Goal: Task Accomplishment & Management: Complete application form

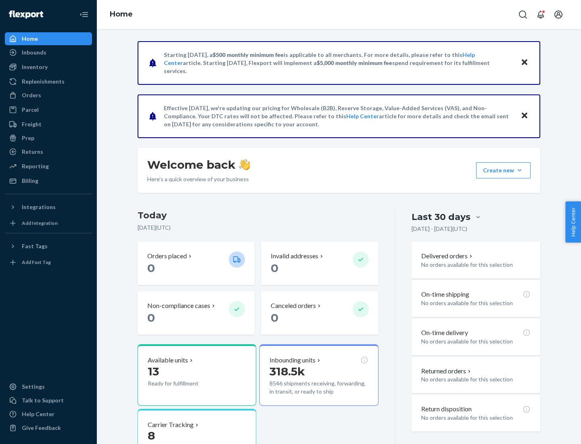
click at [520, 170] on button "Create new Create new inbound Create new order Create new product" at bounding box center [503, 170] width 54 height 16
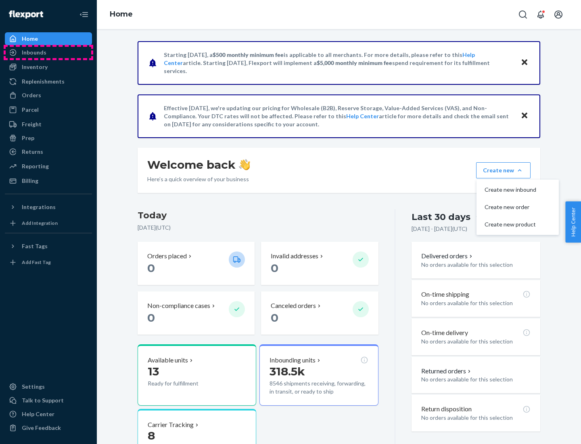
click at [48, 52] on div "Inbounds" at bounding box center [49, 52] width 86 height 11
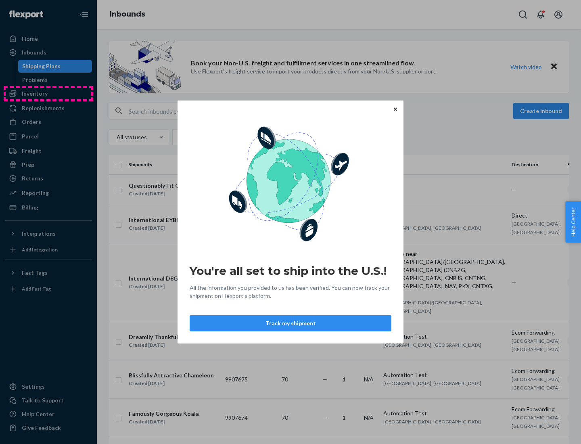
click at [48, 94] on div "You're all set to ship into the U.S.! All the information you provided to us ha…" at bounding box center [290, 222] width 581 height 444
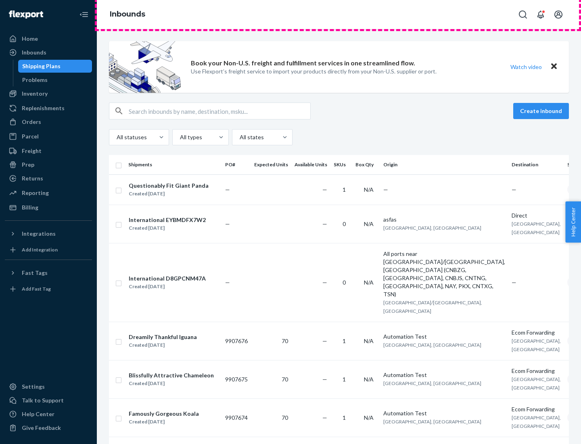
click at [339, 15] on div "Inbounds" at bounding box center [339, 14] width 484 height 29
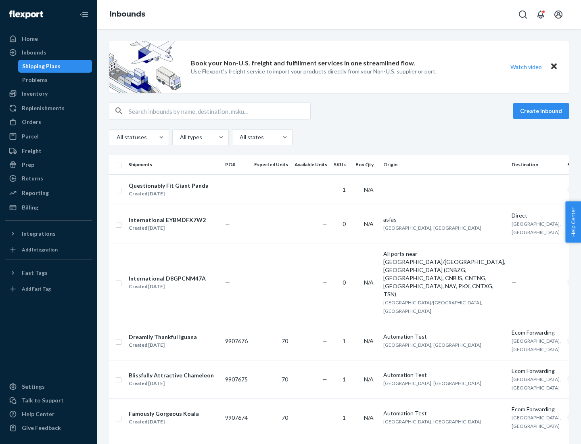
click at [339, 15] on div "Inbounds" at bounding box center [339, 14] width 484 height 29
click at [339, 137] on div "All statuses All types All states" at bounding box center [339, 137] width 460 height 16
click at [40, 66] on div "Shipping Plans" at bounding box center [41, 66] width 38 height 8
click at [543, 111] on button "Create inbound" at bounding box center [541, 111] width 56 height 16
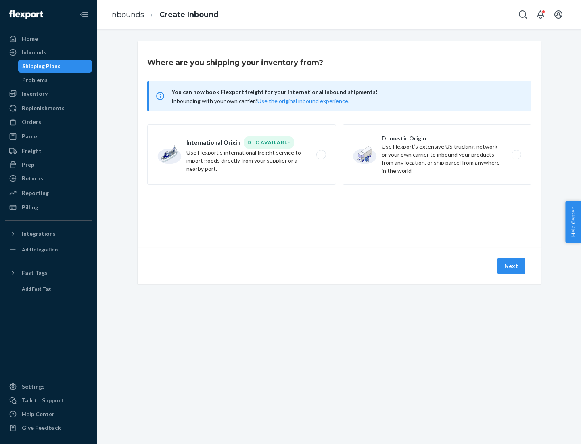
click at [242, 155] on label "International Origin DTC Available Use Flexport's international freight service…" at bounding box center [241, 154] width 189 height 61
click at [321, 155] on input "International Origin DTC Available Use Flexport's international freight service…" at bounding box center [323, 154] width 5 height 5
radio input "true"
click at [339, 211] on icon at bounding box center [339, 211] width 23 height 23
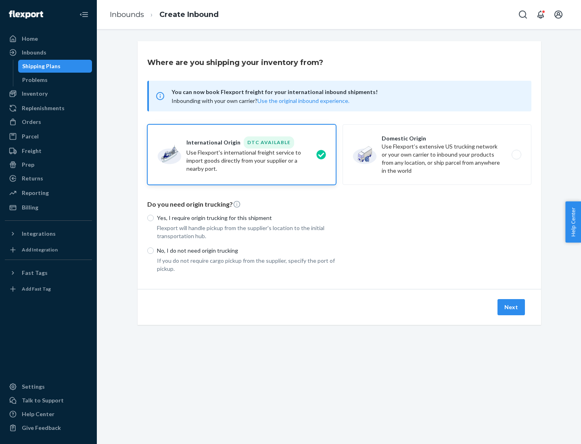
click at [247, 218] on p "Yes, I require origin trucking for this shipment" at bounding box center [246, 218] width 179 height 8
click at [154, 218] on input "Yes, I require origin trucking for this shipment" at bounding box center [150, 218] width 6 height 6
radio input "true"
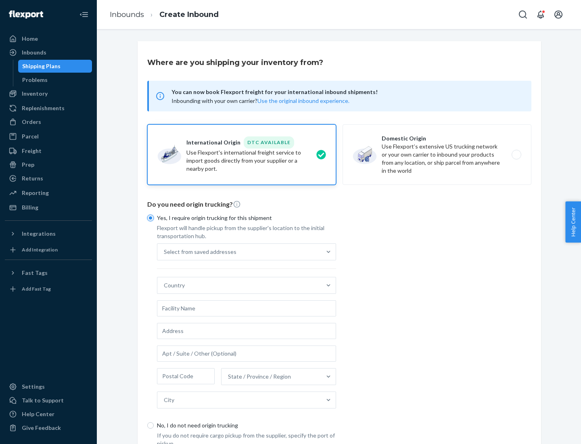
scroll to position [15, 0]
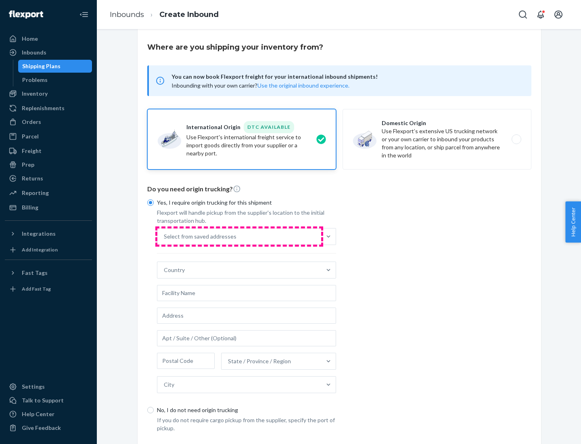
click at [239, 236] on div "Select from saved addresses" at bounding box center [239, 236] width 164 height 16
click at [165, 236] on input "Select from saved addresses" at bounding box center [164, 237] width 1 height 8
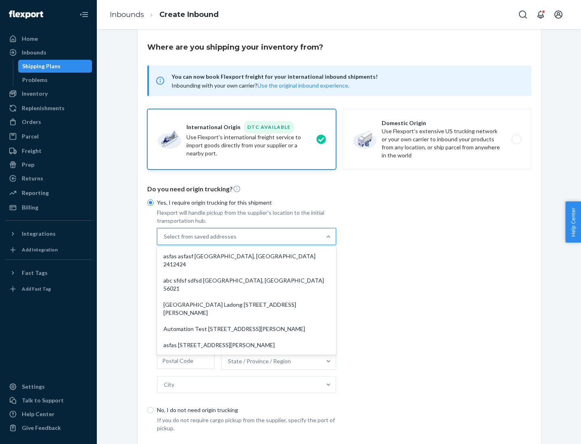
scroll to position [35, 0]
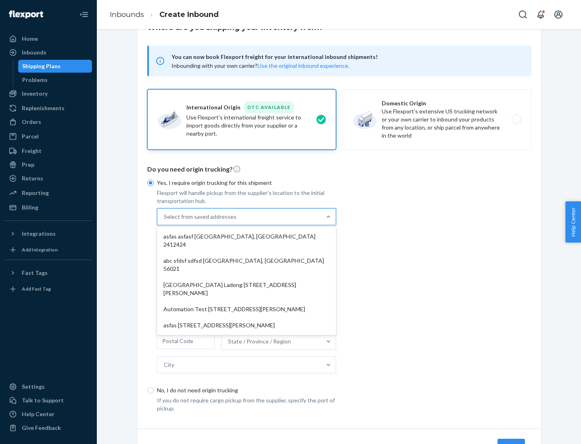
click at [247, 236] on div "asfas asfasf [GEOGRAPHIC_DATA], [GEOGRAPHIC_DATA] 2412424" at bounding box center [247, 240] width 176 height 24
click at [165, 221] on input "option asfas asfasf [GEOGRAPHIC_DATA], [GEOGRAPHIC_DATA] 2412424 focused, 1 of …" at bounding box center [164, 217] width 1 height 8
type input "asfas"
type input "asfasf"
type input "2412424"
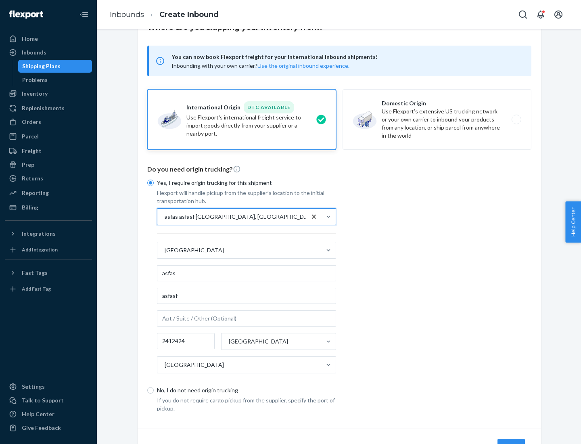
scroll to position [75, 0]
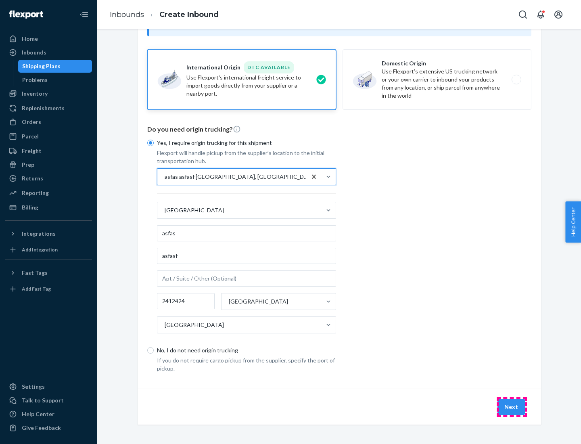
click at [512, 407] on button "Next" at bounding box center [511, 407] width 27 height 16
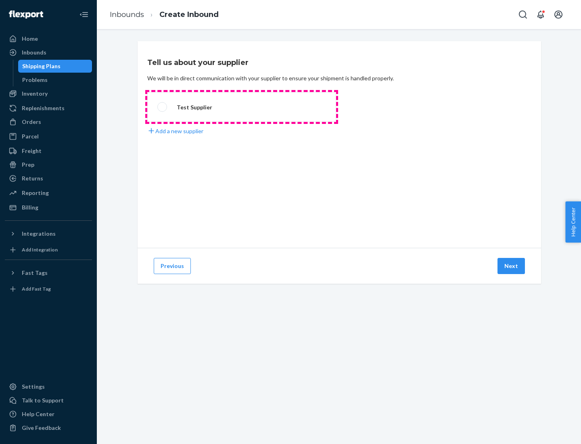
click at [242, 107] on label "Test Supplier" at bounding box center [241, 107] width 189 height 30
click at [163, 107] on input "Test Supplier" at bounding box center [159, 107] width 5 height 5
radio input "true"
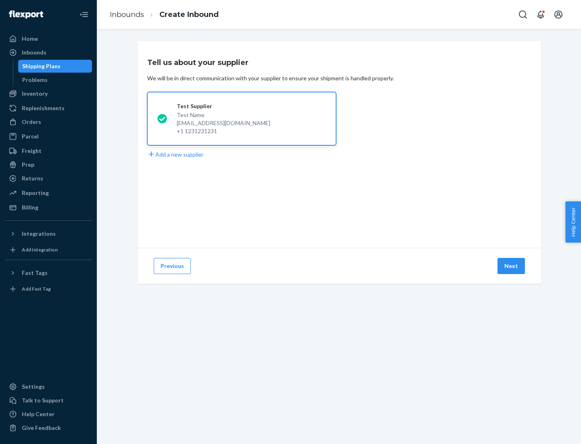
click at [512, 266] on button "Next" at bounding box center [511, 266] width 27 height 16
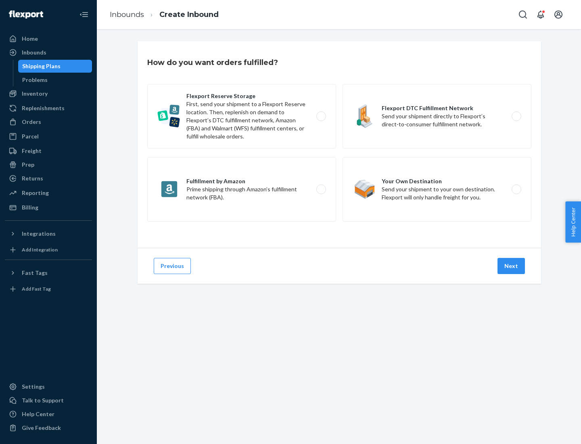
click at [242, 189] on label "Fulfillment by Amazon Prime shipping through Amazon’s fulfillment network (FBA)." at bounding box center [241, 189] width 189 height 65
click at [321, 189] on input "Fulfillment by Amazon Prime shipping through Amazon’s fulfillment network (FBA)." at bounding box center [323, 189] width 5 height 5
radio input "true"
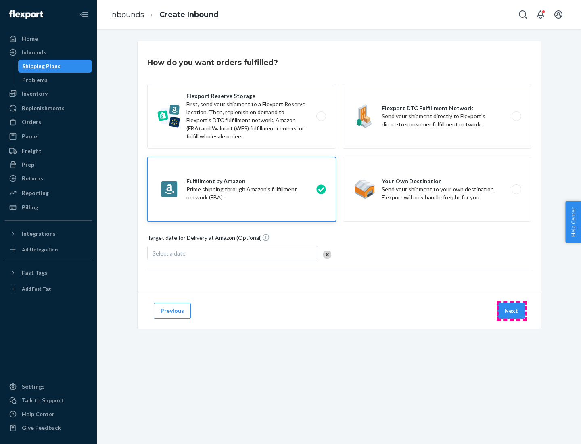
click at [512, 311] on button "Next" at bounding box center [511, 311] width 27 height 16
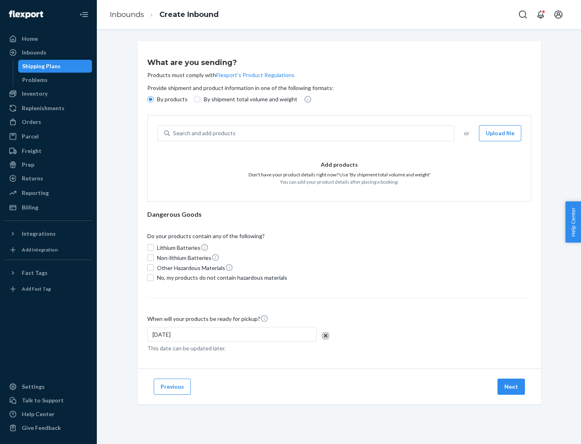
click at [248, 99] on p "By shipment total volume and weight" at bounding box center [251, 99] width 94 height 8
click at [201, 99] on input "By shipment total volume and weight" at bounding box center [197, 99] width 6 height 6
radio input "true"
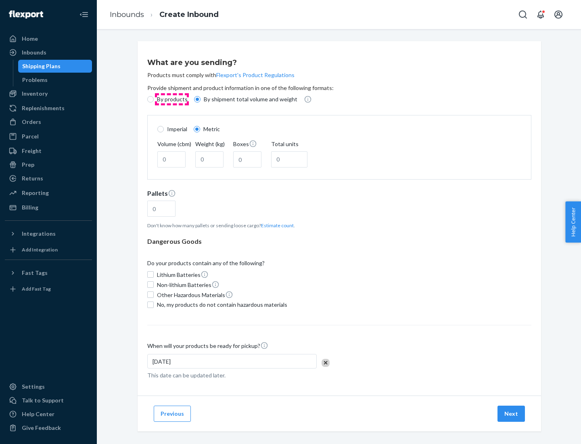
click at [172, 99] on p "By products" at bounding box center [172, 99] width 31 height 8
click at [154, 99] on input "By products" at bounding box center [150, 99] width 6 height 6
radio input "true"
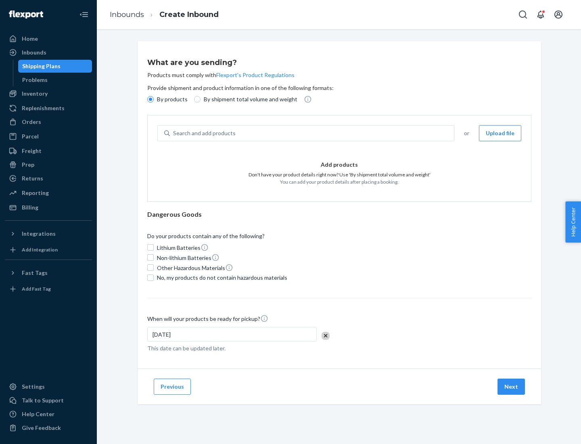
click at [312, 133] on div "Search and add products" at bounding box center [312, 133] width 284 height 15
click at [174, 133] on input "Search and add products" at bounding box center [173, 133] width 1 height 8
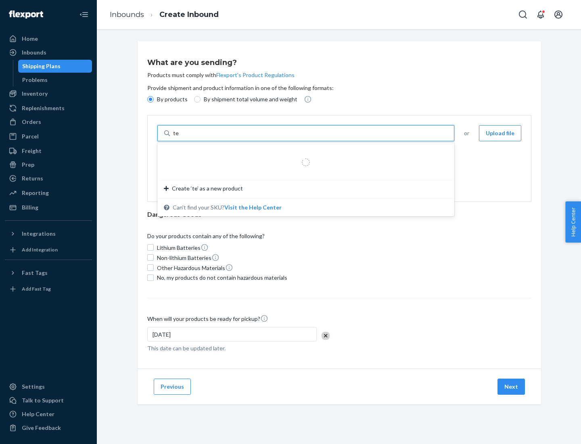
type input "test"
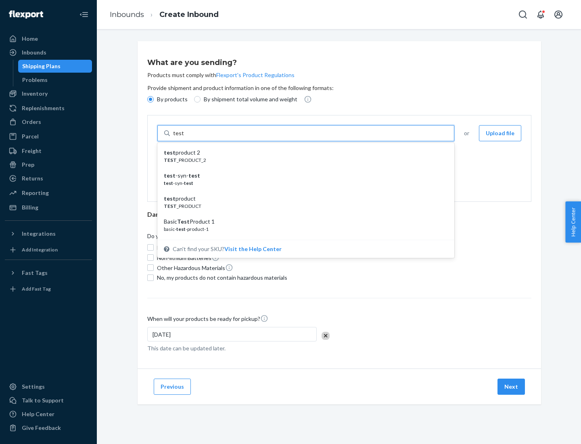
click at [303, 153] on div "test product 2" at bounding box center [303, 153] width 278 height 8
click at [184, 137] on input "test" at bounding box center [178, 133] width 10 height 8
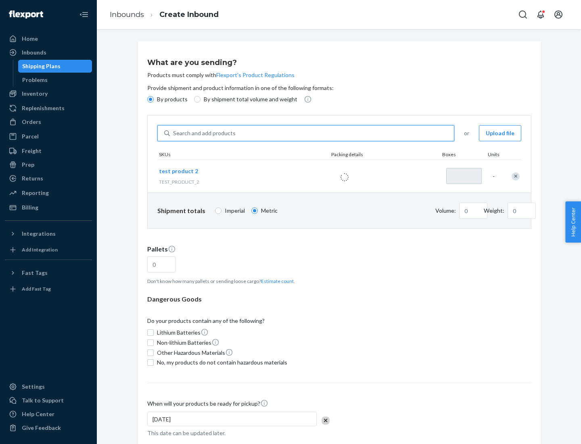
type input "1"
type input "0.02"
type input "22.23"
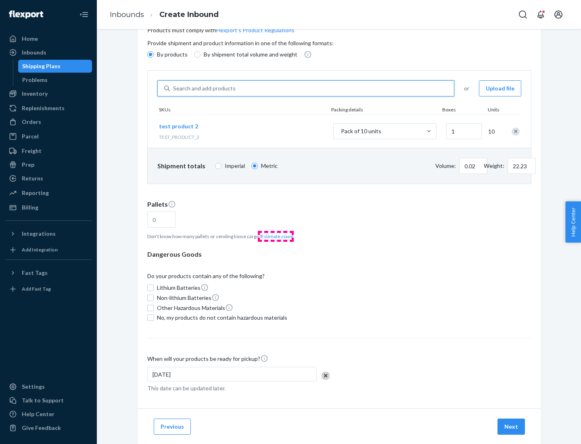
click at [276, 236] on button "Estimate count" at bounding box center [277, 236] width 33 height 7
type input "1"
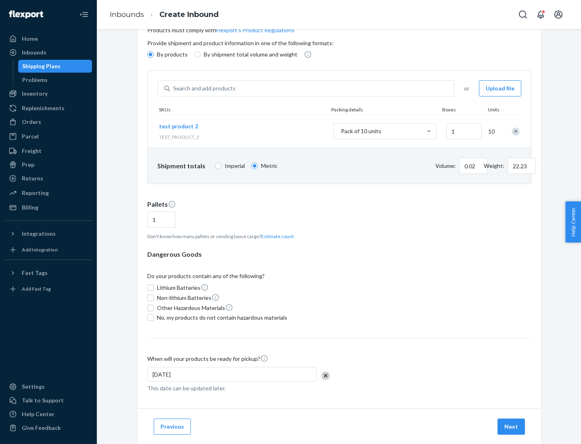
scroll to position [65, 0]
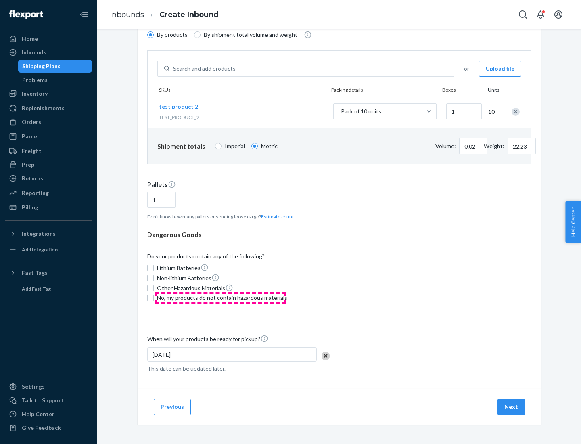
click at [221, 298] on span "No, my products do not contain hazardous materials" at bounding box center [222, 298] width 130 height 8
click at [154, 298] on input "No, my products do not contain hazardous materials" at bounding box center [150, 298] width 6 height 6
checkbox input "true"
click at [512, 407] on button "Next" at bounding box center [511, 407] width 27 height 16
